Goal: Navigation & Orientation: Find specific page/section

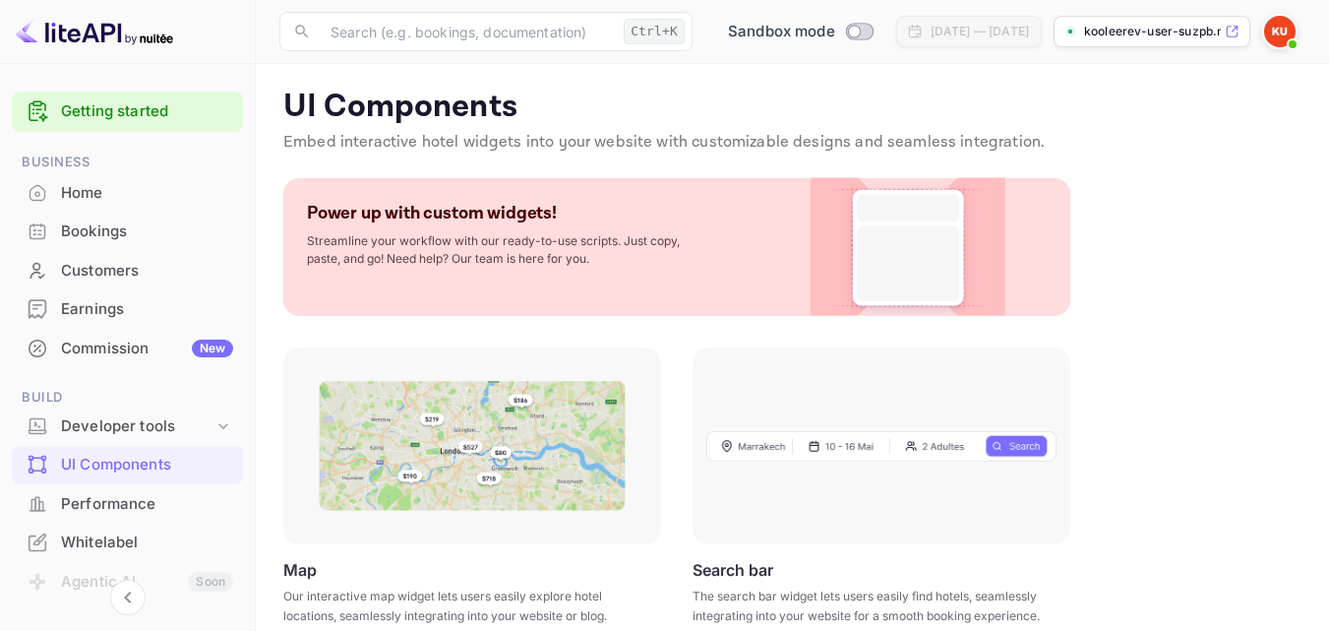
click at [1276, 34] on img at bounding box center [1279, 31] width 31 height 31
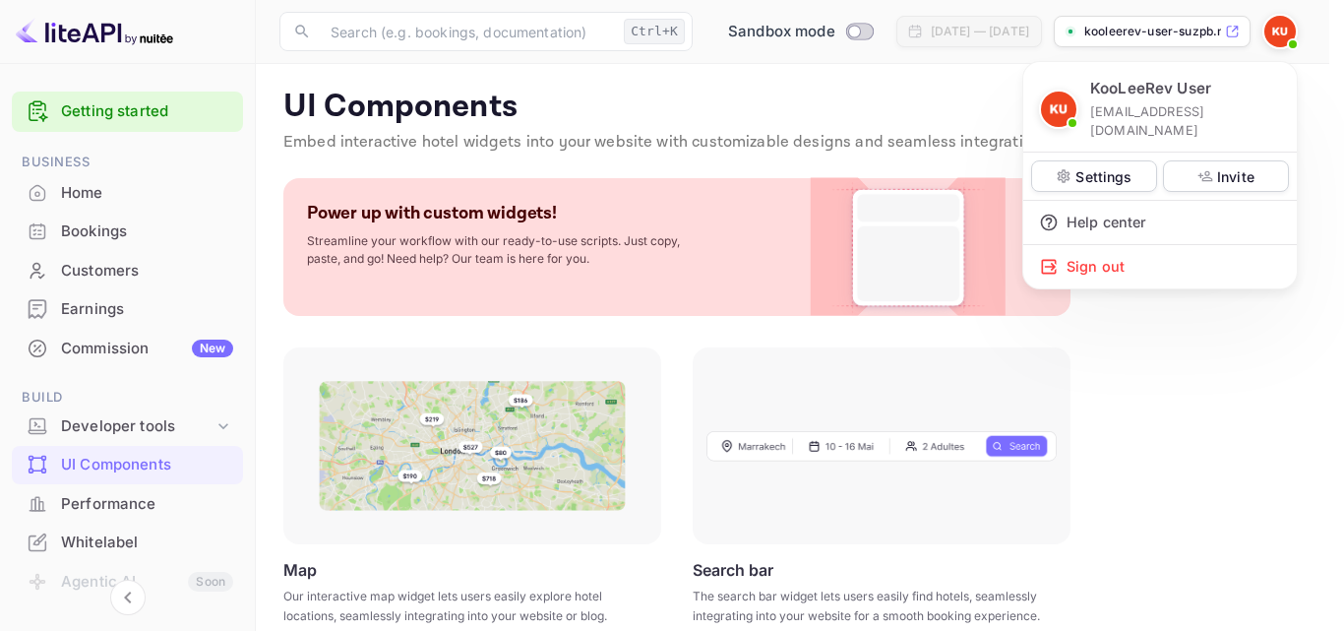
click at [760, 95] on div at bounding box center [672, 315] width 1344 height 631
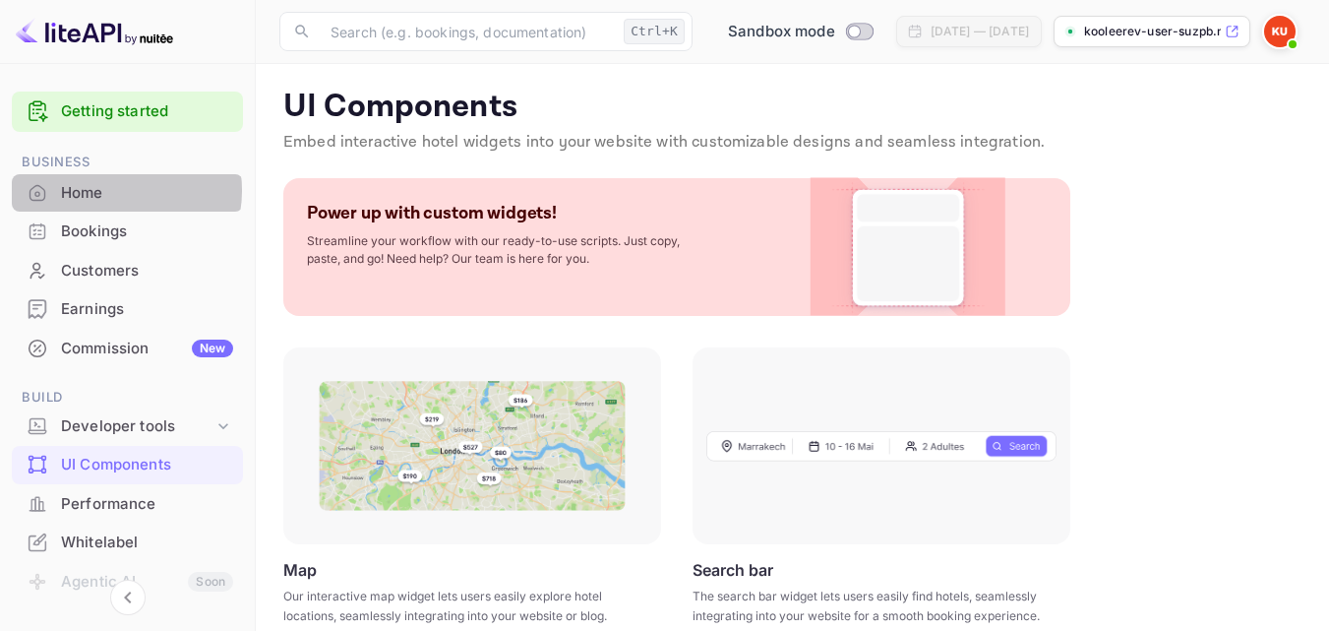
click at [118, 190] on div "Home" at bounding box center [147, 193] width 172 height 23
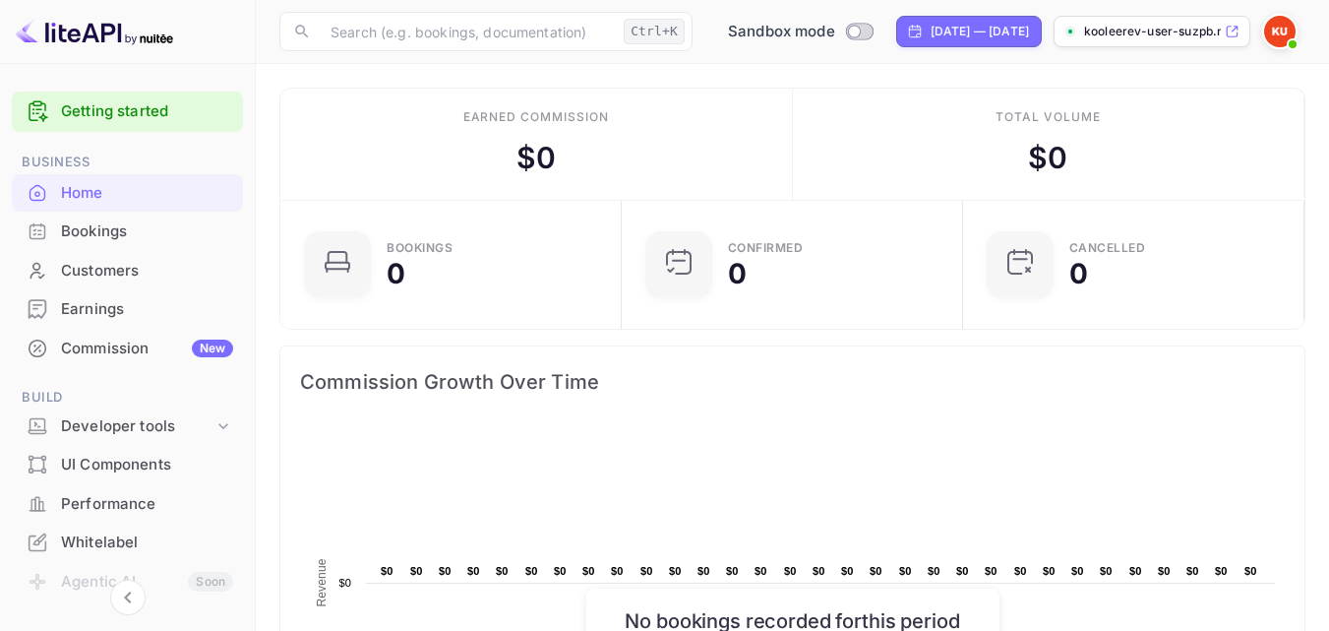
click at [250, 619] on div at bounding box center [128, 619] width 256 height 24
drag, startPoint x: 250, startPoint y: 619, endPoint x: 254, endPoint y: 415, distance: 203.7
click at [254, 415] on div "Getting started Business Home Bookings Customers Earnings Commission New Build …" at bounding box center [128, 315] width 256 height 631
